Goal: Find specific page/section: Find specific page/section

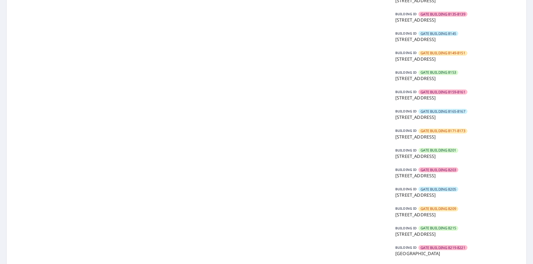
scroll to position [194, 0]
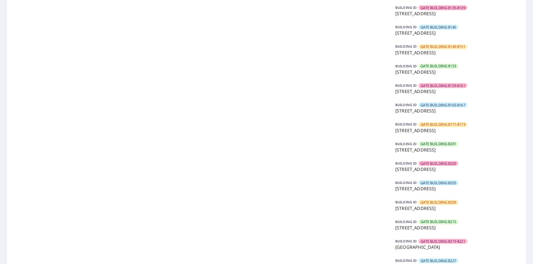
click at [458, 187] on p "[STREET_ADDRESS]" at bounding box center [456, 189] width 122 height 7
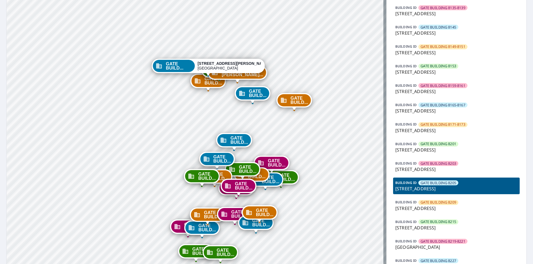
click at [496, 190] on p "[STREET_ADDRESS]" at bounding box center [456, 189] width 122 height 7
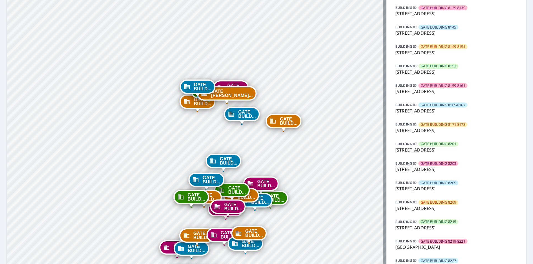
click at [457, 194] on div "BUILDING [GEOGRAPHIC_DATA] [STREET_ADDRESS]" at bounding box center [456, 186] width 127 height 17
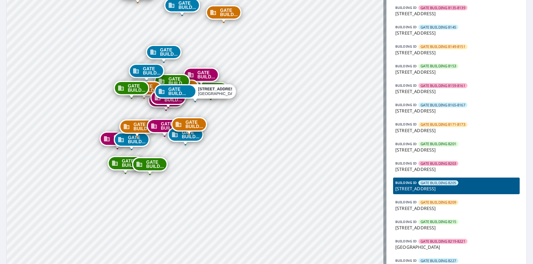
click at [457, 190] on p "[STREET_ADDRESS]" at bounding box center [456, 189] width 122 height 7
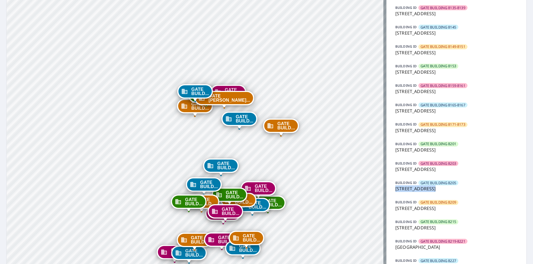
click at [457, 190] on p "[STREET_ADDRESS]" at bounding box center [456, 189] width 122 height 7
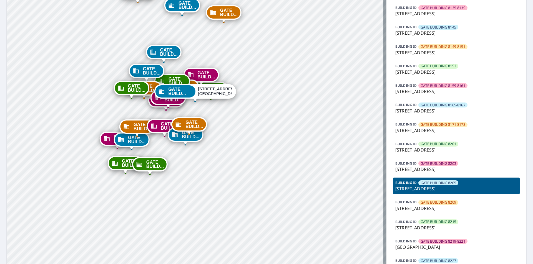
click at [209, 92] on div "[STREET_ADDRESS]" at bounding box center [215, 91] width 34 height 9
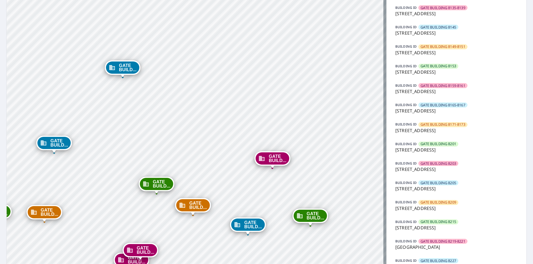
click at [256, 226] on span "GATE BUILD..." at bounding box center [252, 225] width 17 height 8
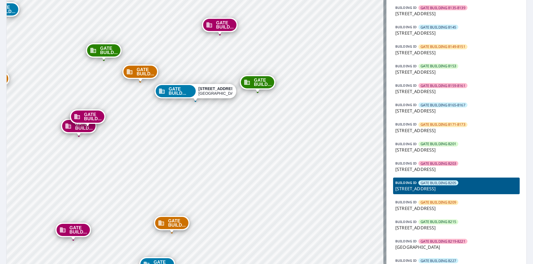
click at [61, 96] on div "GATE BUILD... [STREET_ADDRESS][PERSON_NAME] GATE BUILD... [STREET_ADDRESS][PERS…" at bounding box center [197, 102] width 380 height 544
